Goal: Navigation & Orientation: Find specific page/section

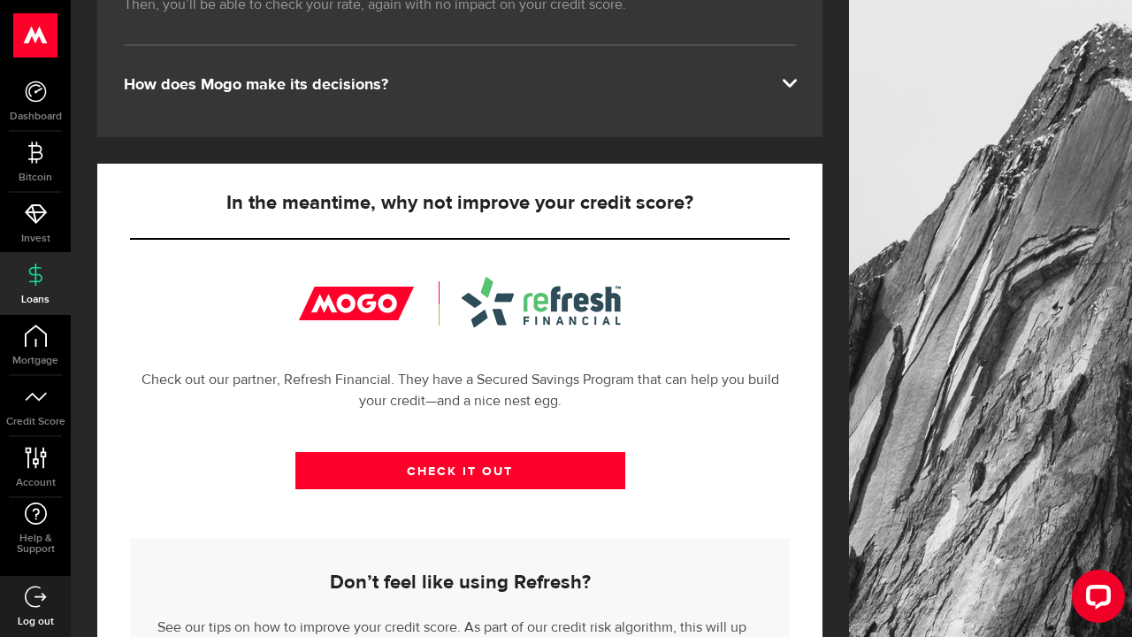
scroll to position [442, 0]
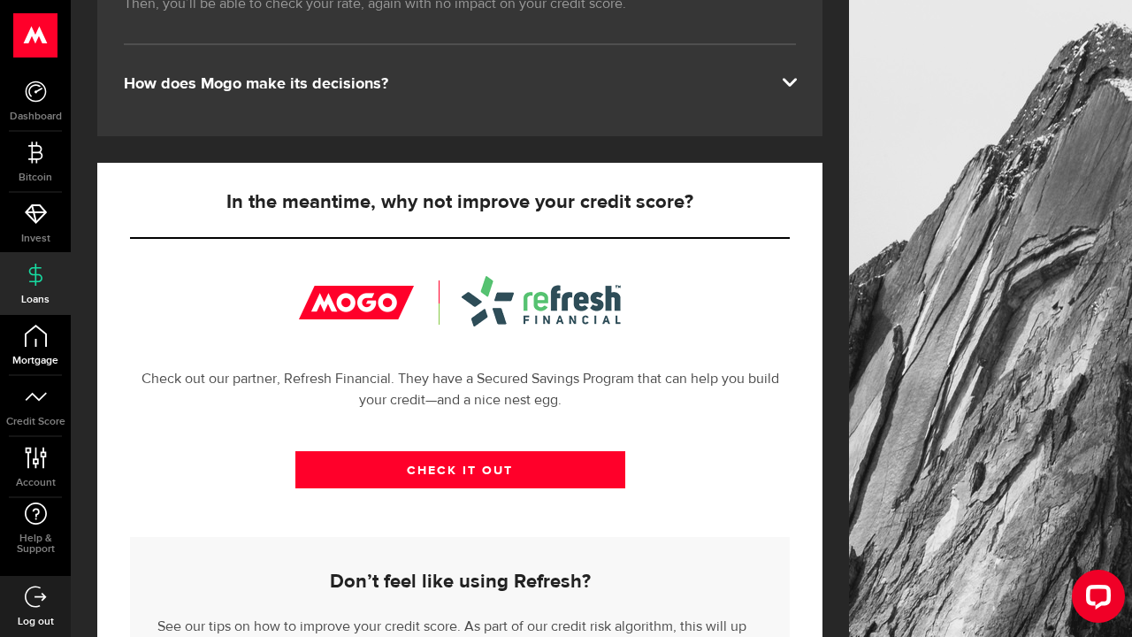
click at [49, 341] on link "Mortgage" at bounding box center [35, 345] width 71 height 60
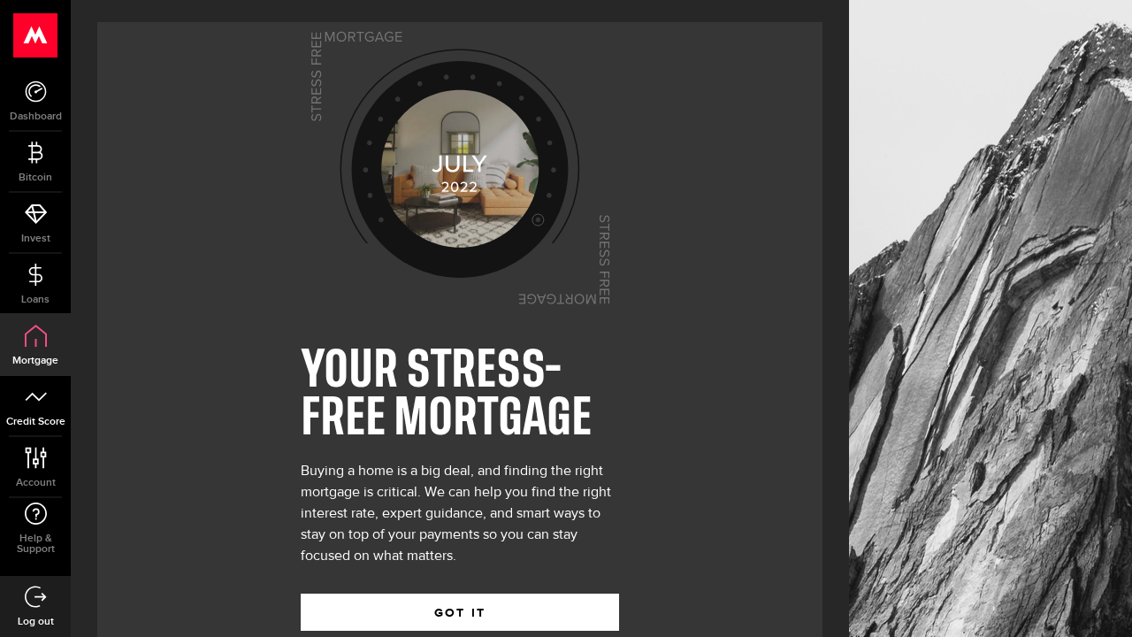
click at [33, 410] on link "Credit Score" at bounding box center [35, 406] width 71 height 60
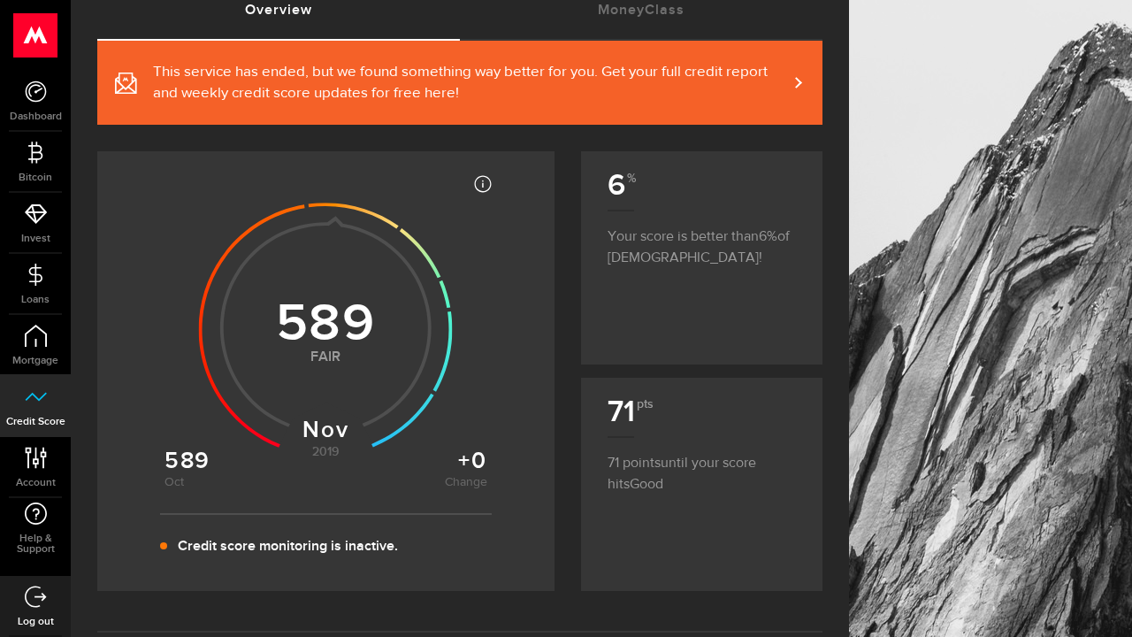
scroll to position [133, 0]
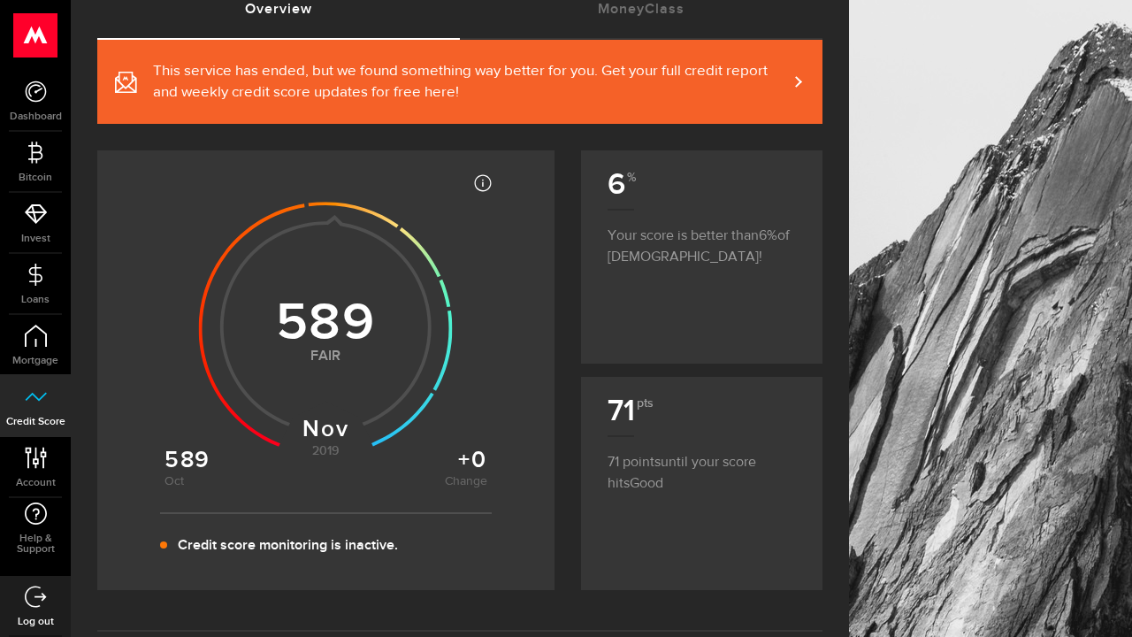
click at [771, 81] on span "This service has ended, but we found something way better for you. Get your ful…" at bounding box center [470, 82] width 634 height 42
click at [42, 457] on icon at bounding box center [36, 458] width 24 height 22
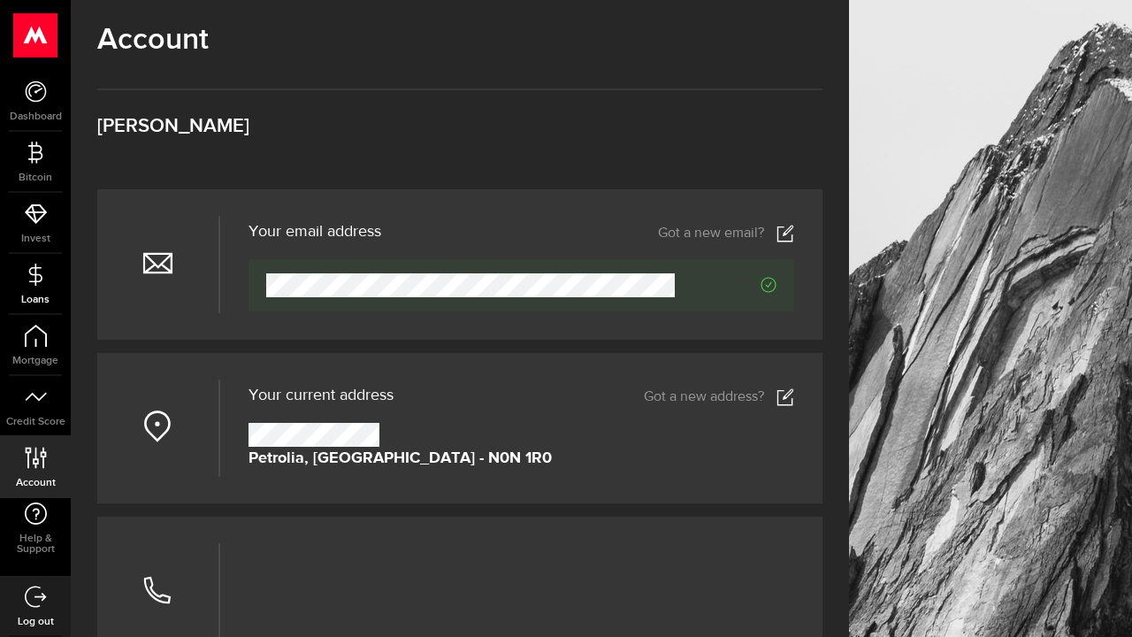
click at [42, 288] on link "Loans" at bounding box center [35, 284] width 71 height 60
